Goal: Find specific page/section: Find specific page/section

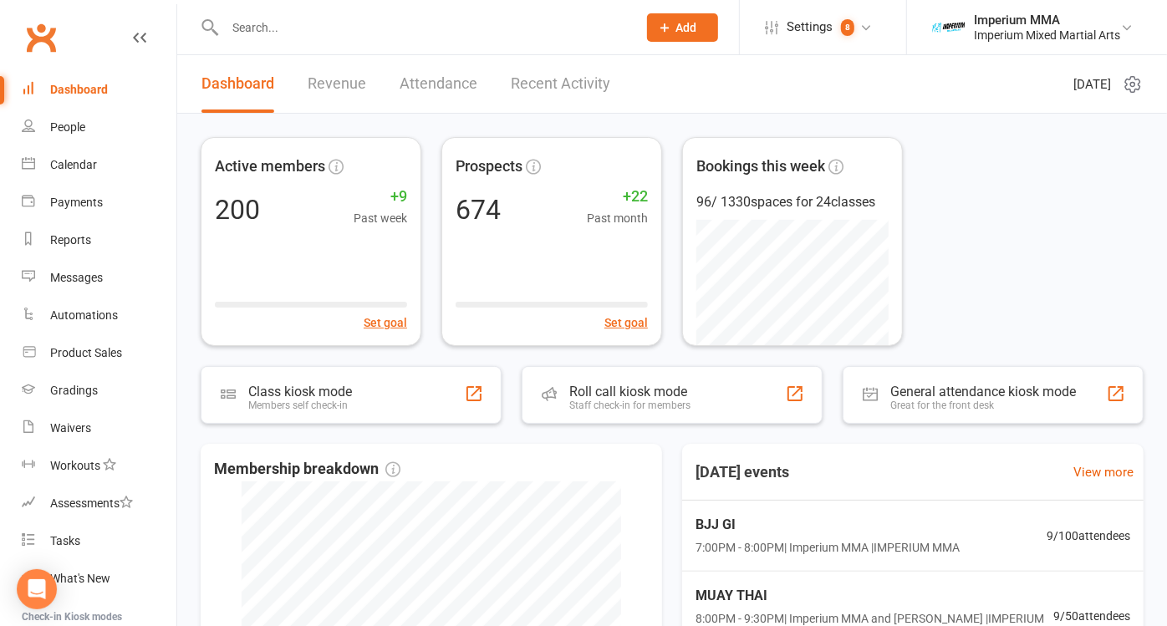
click at [334, 24] on input "text" at bounding box center [422, 27] width 405 height 23
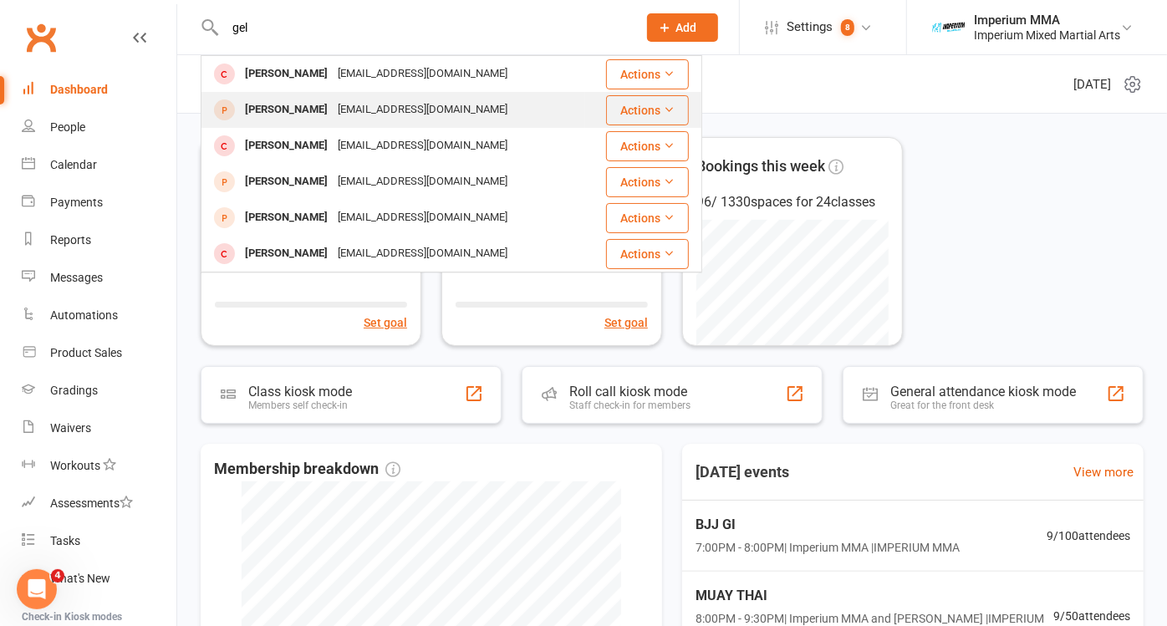
type input "gel"
click at [315, 107] on div "[PERSON_NAME]" at bounding box center [286, 110] width 93 height 24
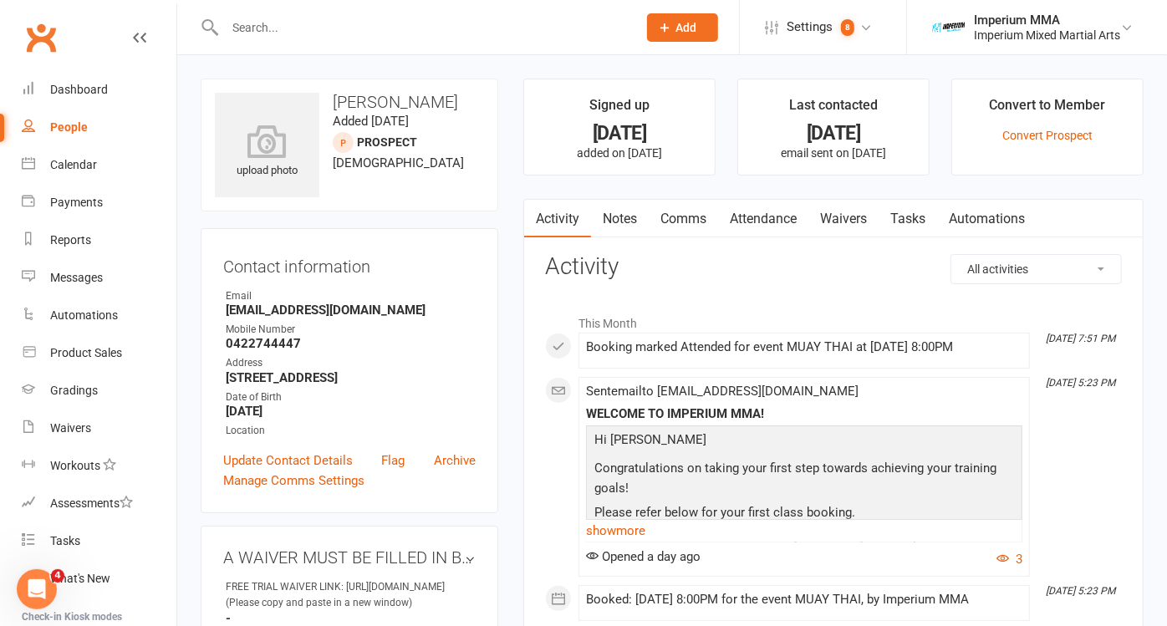
click at [845, 223] on link "Waivers" at bounding box center [843, 219] width 70 height 38
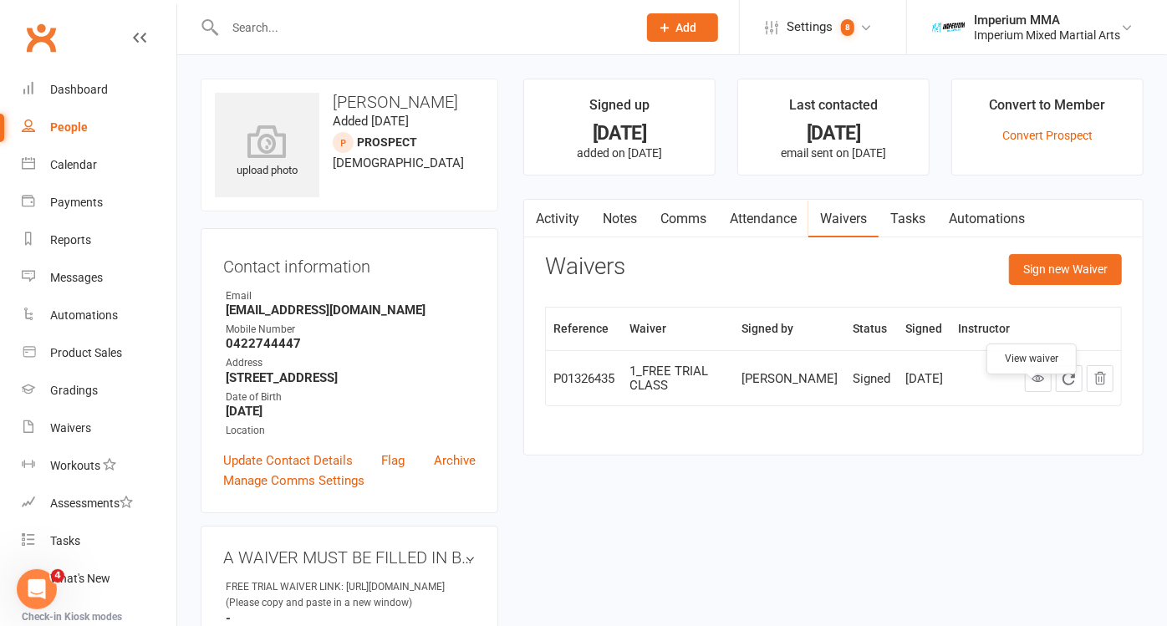
click at [1032, 385] on icon at bounding box center [1038, 378] width 13 height 13
